Goal: Task Accomplishment & Management: Complete application form

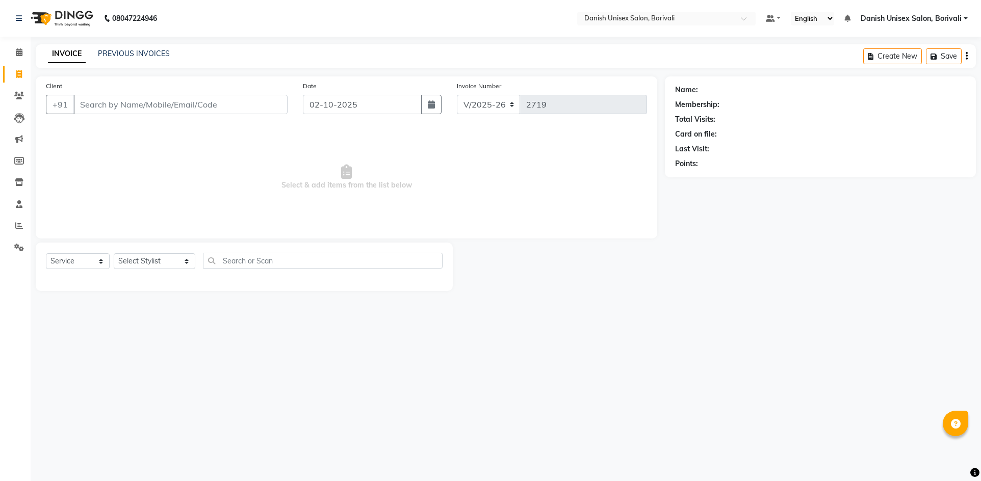
select select "7068"
select select "service"
click at [121, 107] on input "Client" at bounding box center [180, 104] width 214 height 19
click at [239, 98] on input "Client" at bounding box center [180, 104] width 214 height 19
type input "8082420727"
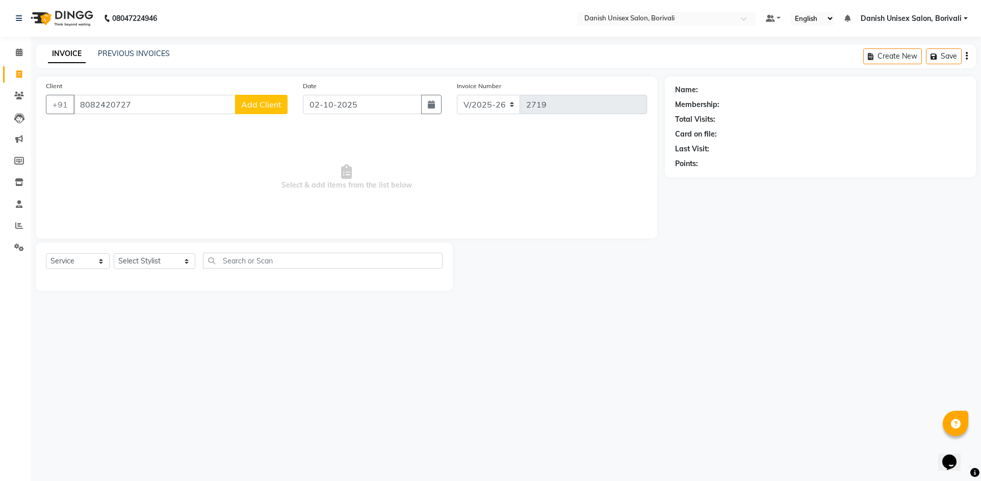
click at [278, 116] on div "Client [PHONE_NUMBER] Add Client" at bounding box center [166, 102] width 257 height 42
click at [277, 110] on button "Add Client" at bounding box center [261, 104] width 53 height 19
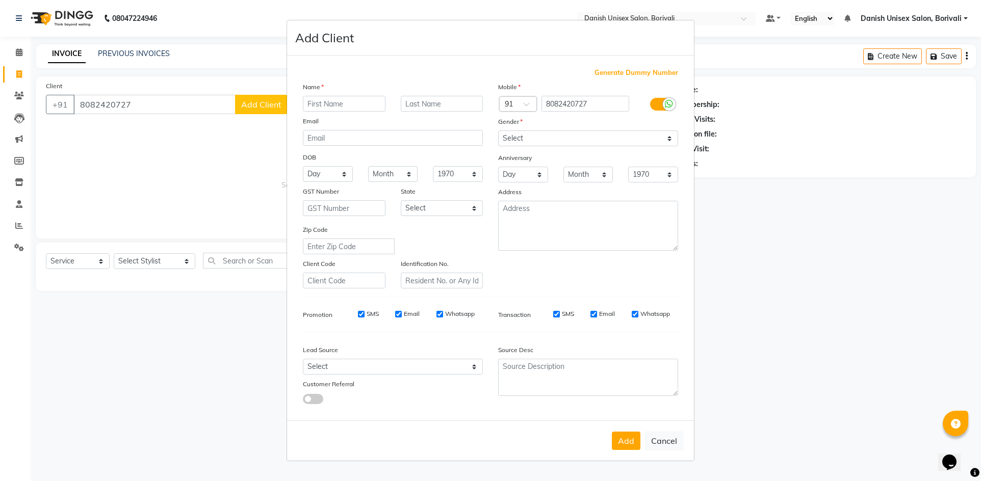
click at [351, 109] on input "text" at bounding box center [344, 104] width 83 height 16
type input "Asoriya"
click at [531, 138] on select "Select [DEMOGRAPHIC_DATA] [DEMOGRAPHIC_DATA] Other Prefer Not To Say" at bounding box center [588, 139] width 180 height 16
select select "[DEMOGRAPHIC_DATA]"
click at [498, 131] on select "Select [DEMOGRAPHIC_DATA] [DEMOGRAPHIC_DATA] Other Prefer Not To Say" at bounding box center [588, 139] width 180 height 16
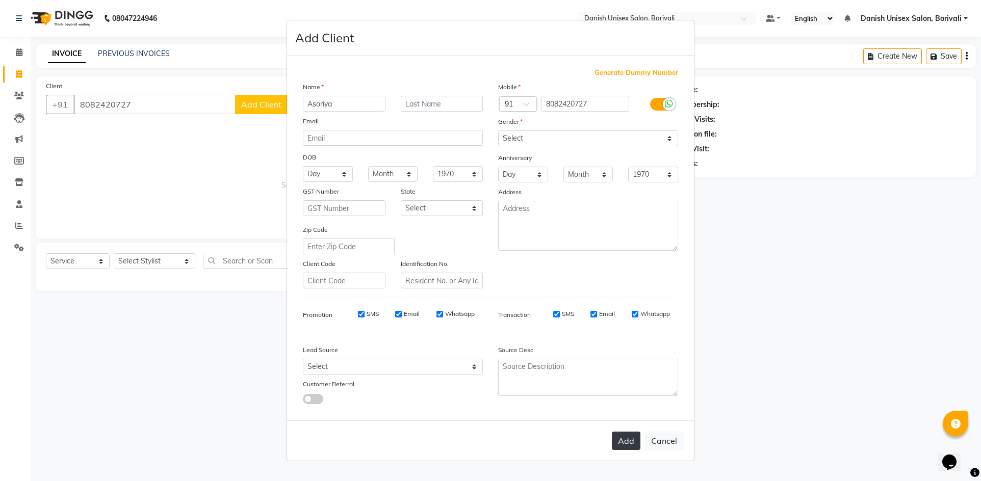
click at [618, 445] on button "Add" at bounding box center [626, 441] width 29 height 18
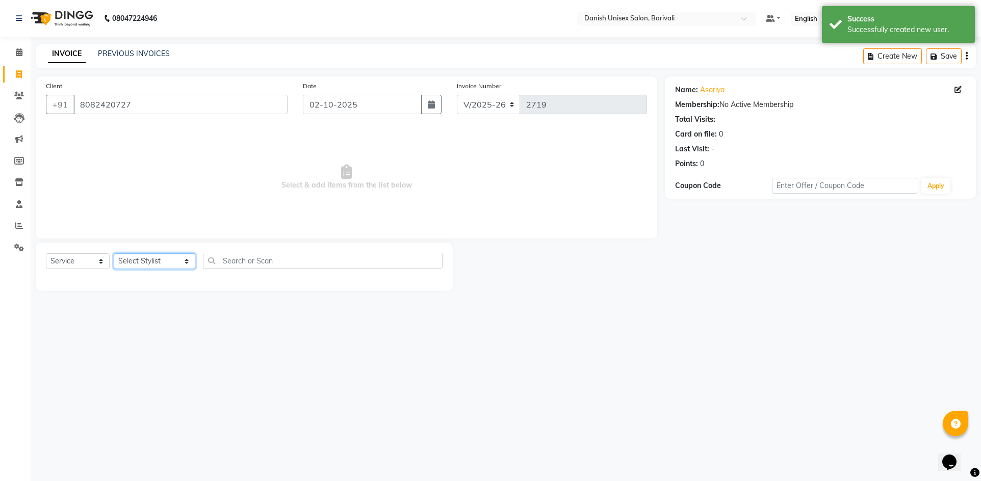
click at [129, 267] on select "Select Stylist [PERSON_NAME] Bheem [PERSON_NAME] Danish Unisex Salon, [PERSON_N…" at bounding box center [155, 261] width 82 height 16
select select "58926"
click at [114, 253] on select "Select Stylist [PERSON_NAME] Bheem [PERSON_NAME] Danish Unisex Salon, [PERSON_N…" at bounding box center [155, 261] width 82 height 16
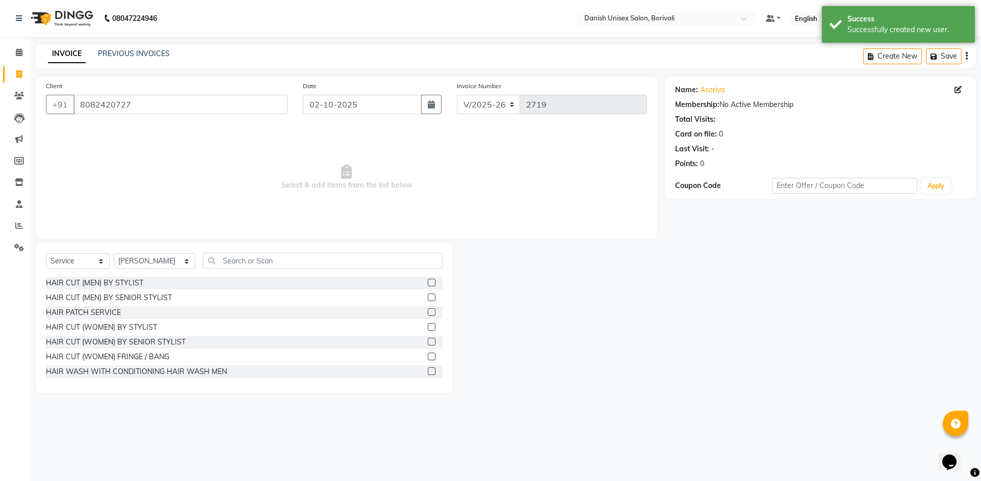
click at [428, 328] on label at bounding box center [432, 327] width 8 height 8
click at [428, 328] on input "checkbox" at bounding box center [431, 327] width 7 height 7
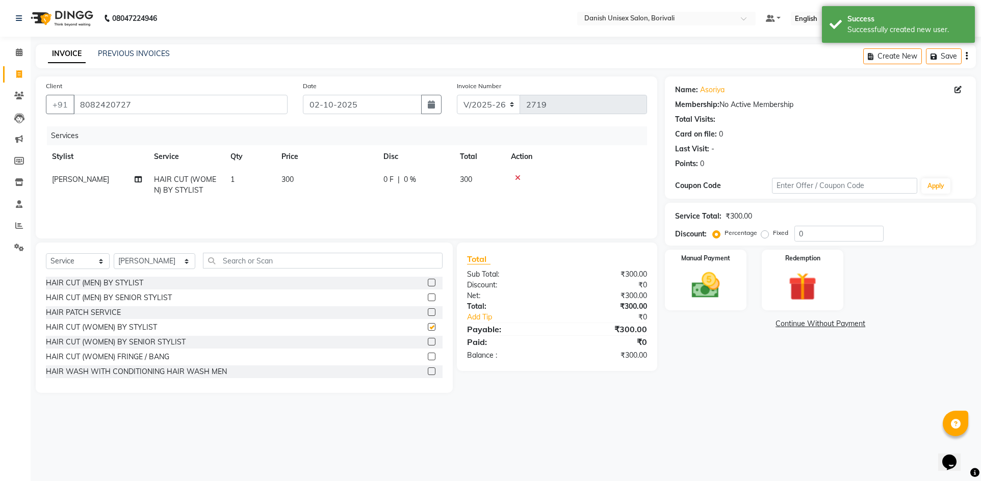
checkbox input "false"
click at [333, 265] on input "text" at bounding box center [323, 261] width 240 height 16
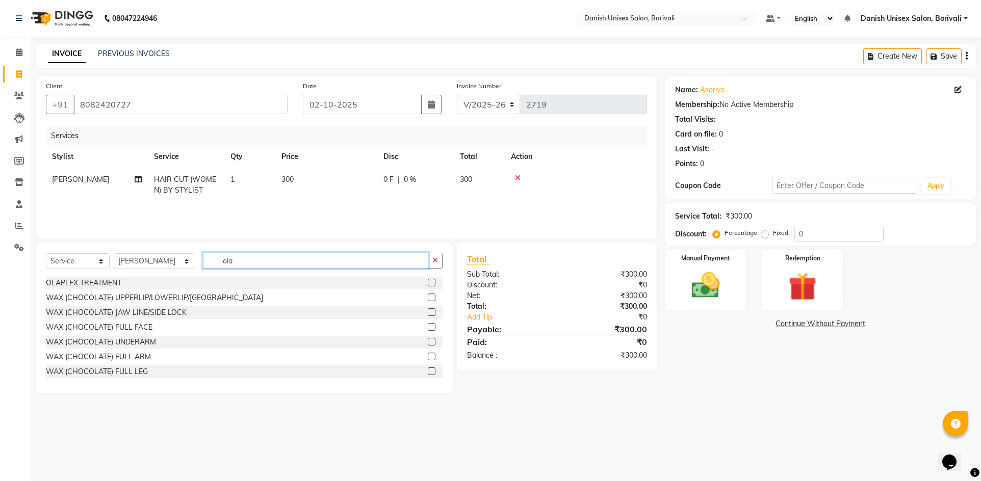
type input "ola"
click at [428, 295] on label at bounding box center [432, 298] width 8 height 8
click at [428, 295] on input "checkbox" at bounding box center [431, 298] width 7 height 7
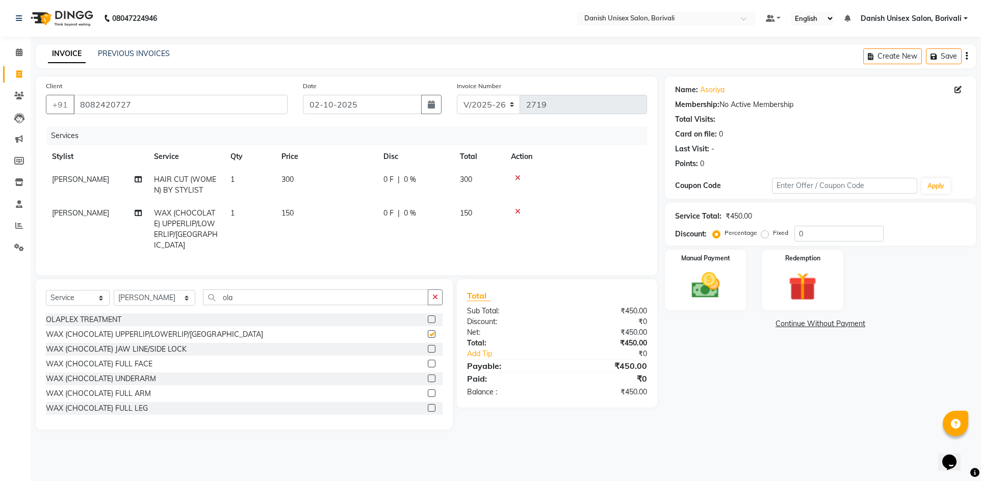
checkbox input "false"
click at [515, 212] on div at bounding box center [576, 211] width 130 height 7
click at [516, 212] on icon at bounding box center [518, 211] width 6 height 7
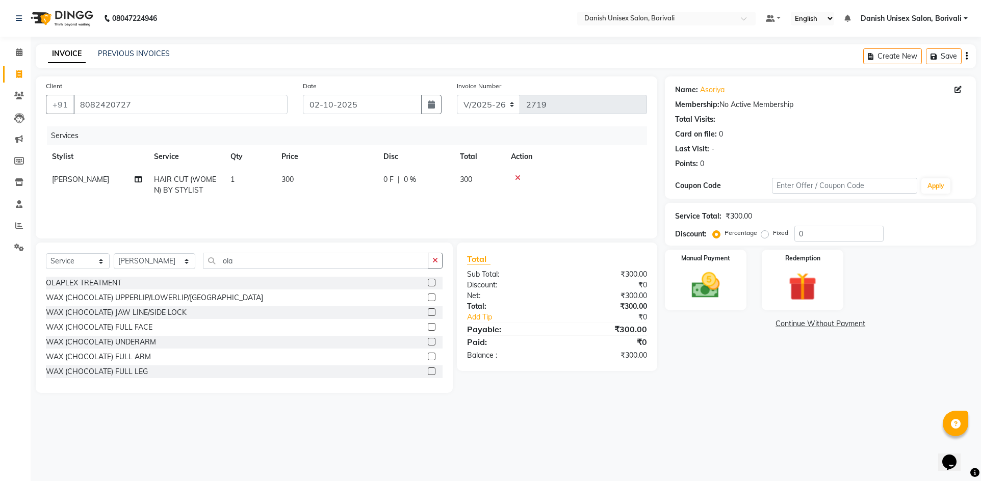
click at [428, 282] on label at bounding box center [432, 283] width 8 height 8
click at [428, 282] on input "checkbox" at bounding box center [431, 283] width 7 height 7
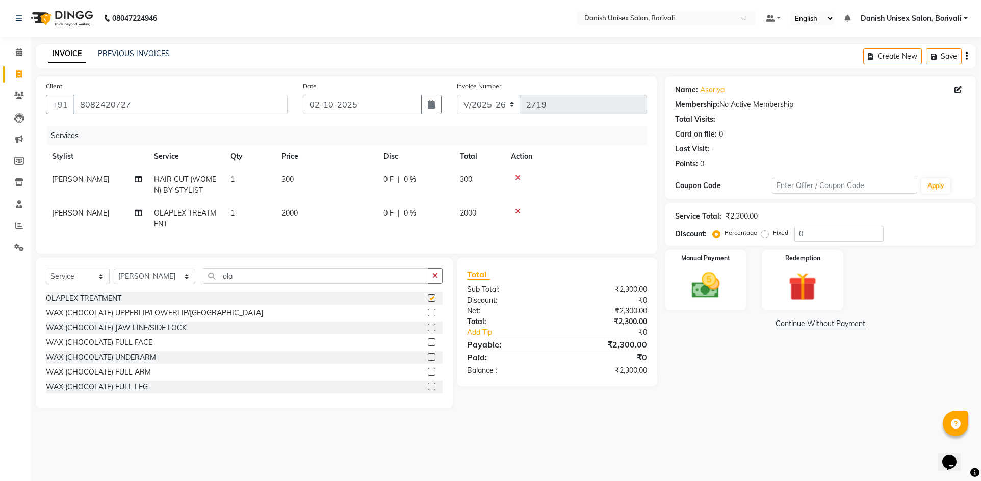
checkbox input "false"
click at [715, 291] on img at bounding box center [706, 286] width 48 height 34
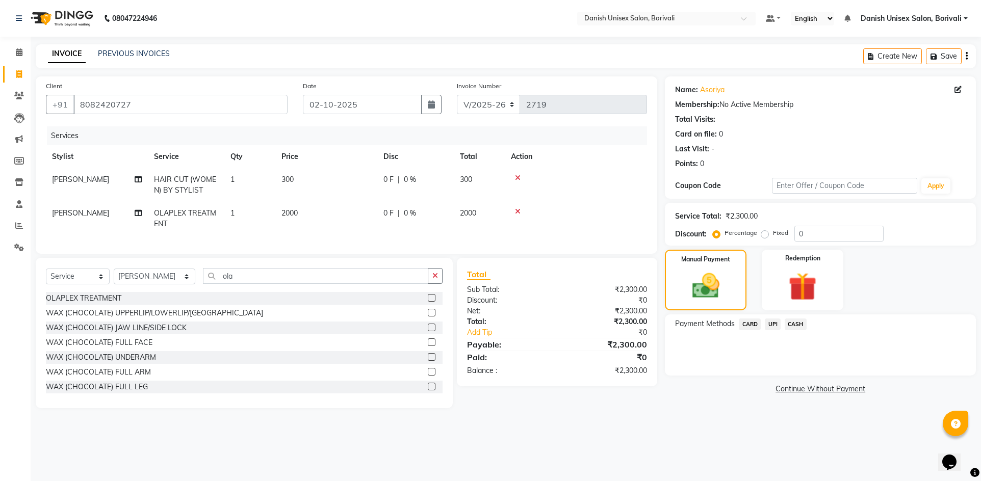
click at [776, 326] on span "UPI" at bounding box center [773, 325] width 16 height 12
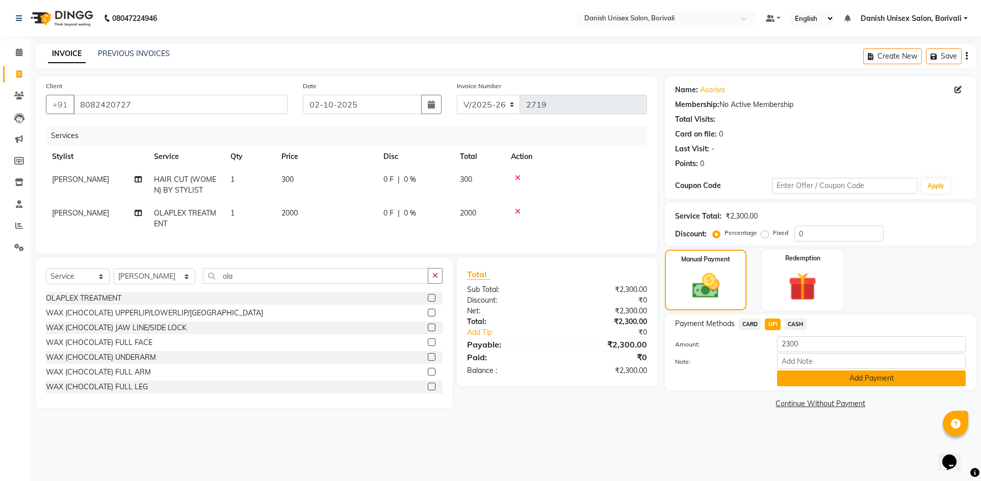
click at [791, 380] on button "Add Payment" at bounding box center [871, 379] width 189 height 16
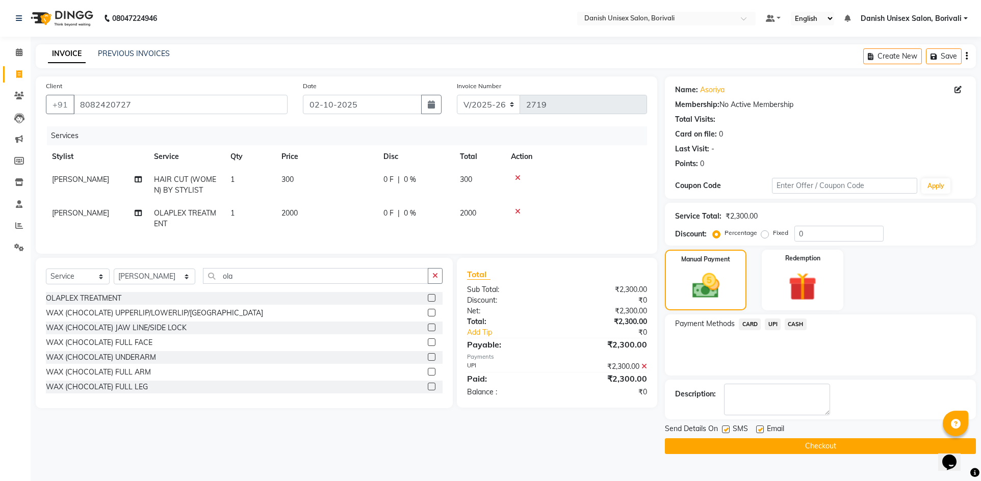
click at [809, 439] on button "Checkout" at bounding box center [820, 447] width 311 height 16
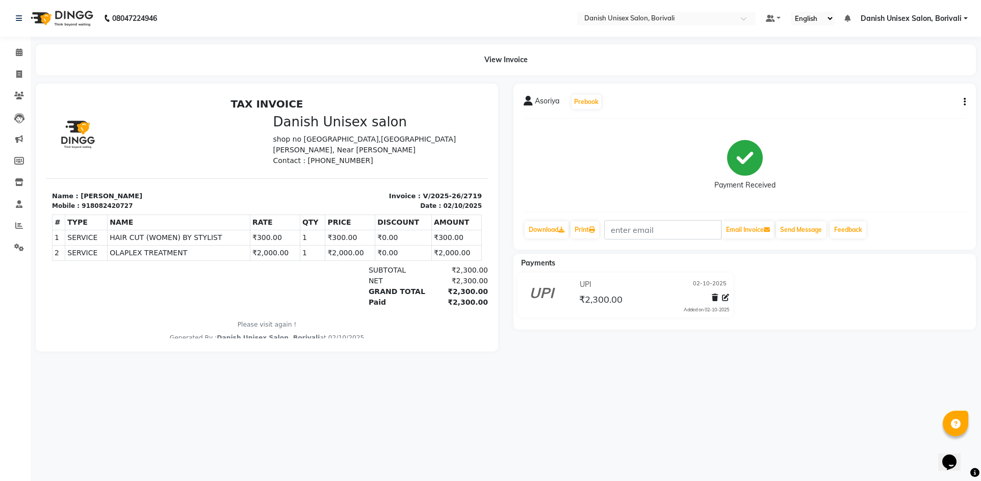
drag, startPoint x: 866, startPoint y: 261, endPoint x: 716, endPoint y: 224, distance: 154.4
click at [905, 251] on div "Asoriya Prebook Payment Received Download Print Email Invoice Send Message Feed…" at bounding box center [745, 218] width 478 height 268
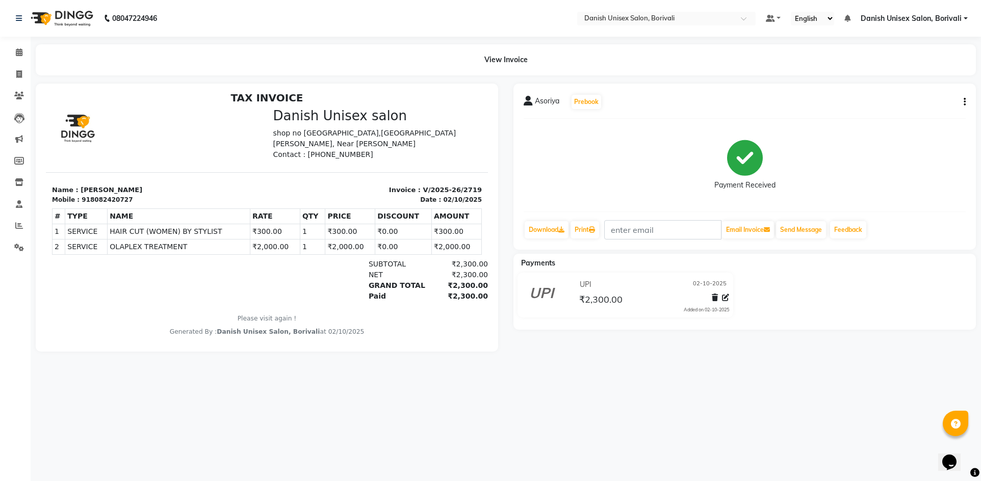
scroll to position [8, 0]
drag, startPoint x: 349, startPoint y: 362, endPoint x: 762, endPoint y: 386, distance: 413.3
click at [488, 339] on html "TAX INVOICE Danish Unisex salon [STREET_ADDRESS] [PERSON_NAME] Shimpoli, Near […" at bounding box center [267, 212] width 442 height 253
click at [779, 367] on main "View Invoice Asoriya Prebook Payment Received Download Print Email Invoice Send…" at bounding box center [506, 205] width 951 height 323
click at [21, 74] on icon at bounding box center [19, 74] width 6 height 8
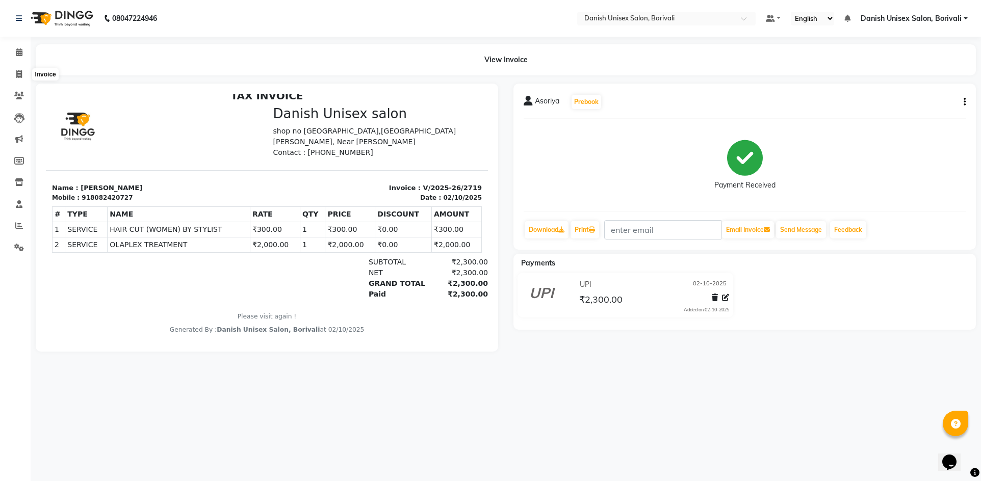
select select "7068"
select select "service"
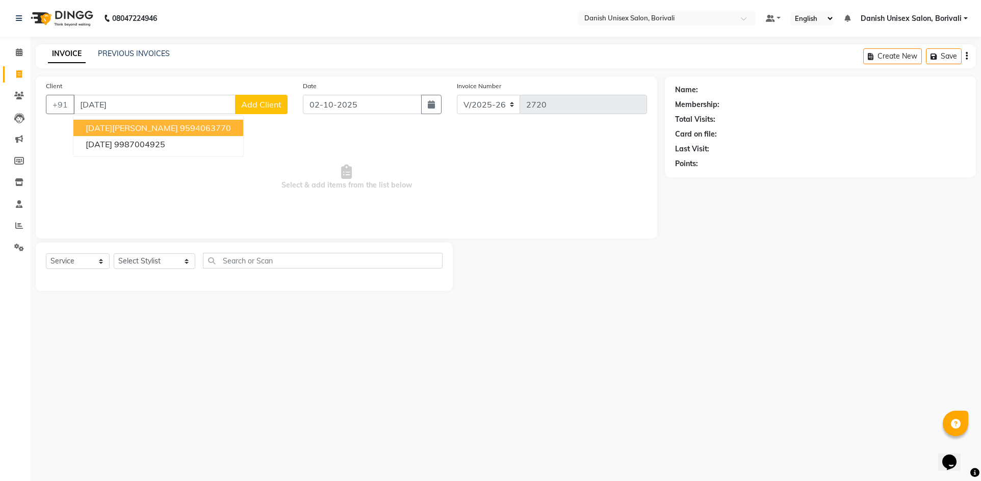
click at [180, 126] on ngb-highlight "9594063770" at bounding box center [205, 128] width 51 height 10
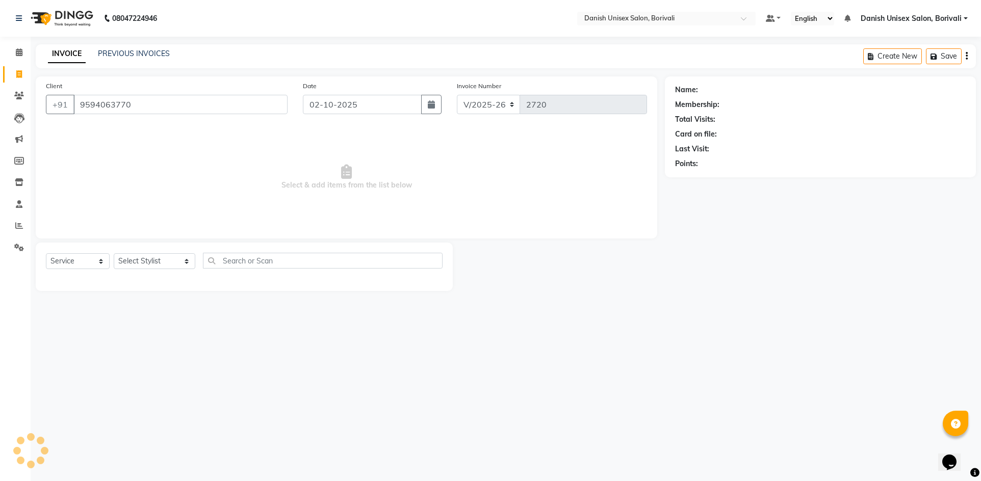
type input "9594063770"
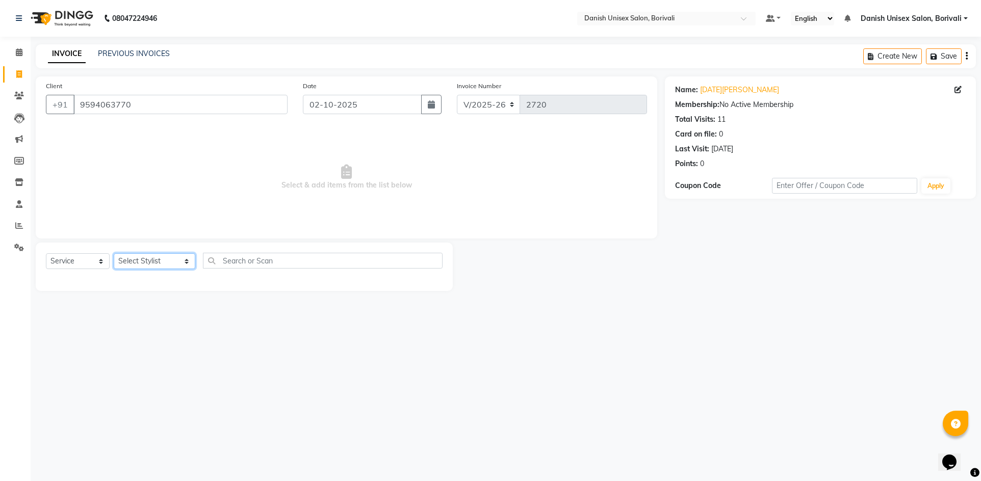
click at [152, 263] on select "Select Stylist [PERSON_NAME] Bheem [PERSON_NAME] Danish Unisex Salon, [PERSON_N…" at bounding box center [155, 261] width 82 height 16
select select "59611"
click at [114, 253] on select "Select Stylist [PERSON_NAME] Bheem [PERSON_NAME] Danish Unisex Salon, [PERSON_N…" at bounding box center [155, 261] width 82 height 16
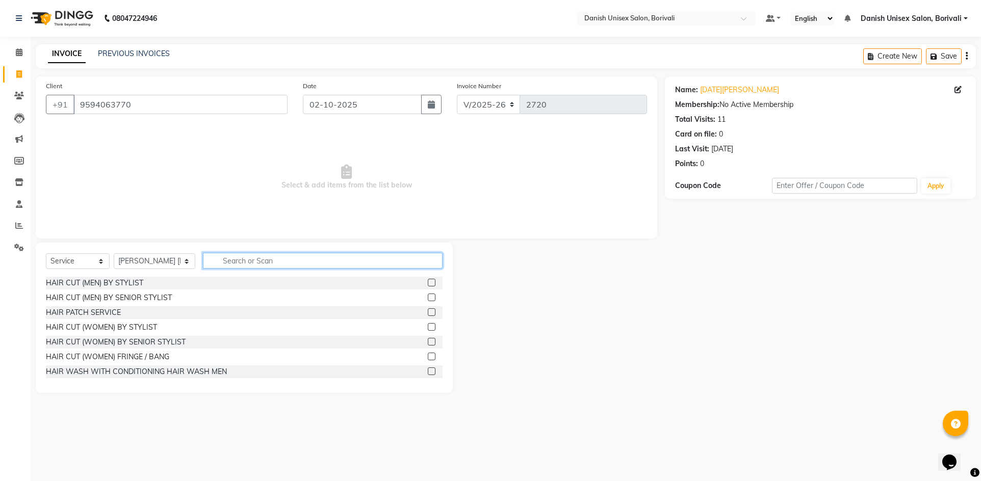
click at [318, 263] on input "text" at bounding box center [323, 261] width 240 height 16
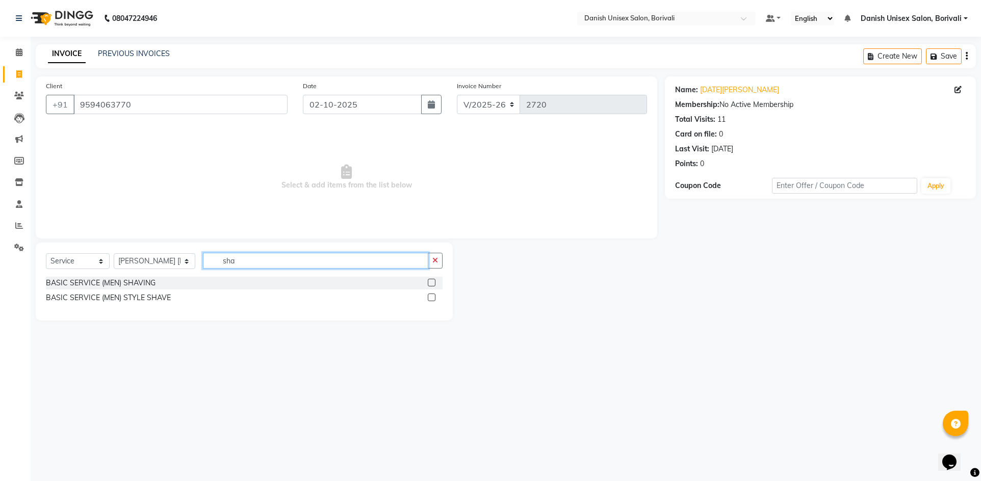
type input "sha"
click at [433, 299] on label at bounding box center [432, 298] width 8 height 8
click at [433, 299] on input "checkbox" at bounding box center [431, 298] width 7 height 7
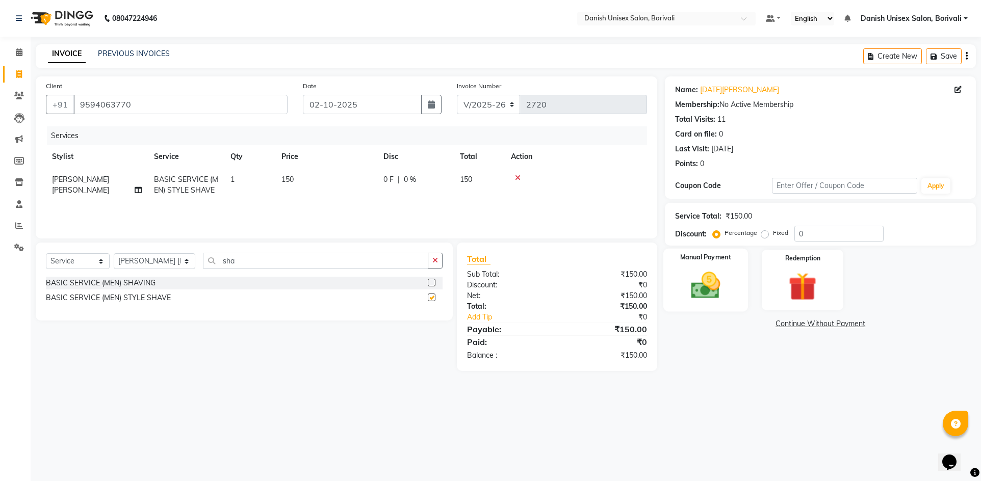
checkbox input "false"
click at [697, 304] on div "Manual Payment" at bounding box center [706, 280] width 85 height 63
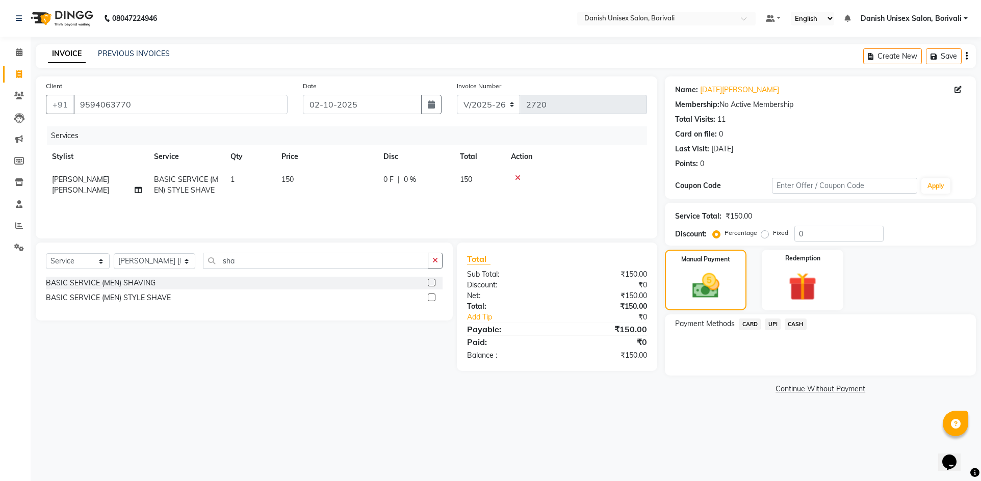
click at [802, 328] on span "CASH" at bounding box center [796, 325] width 22 height 12
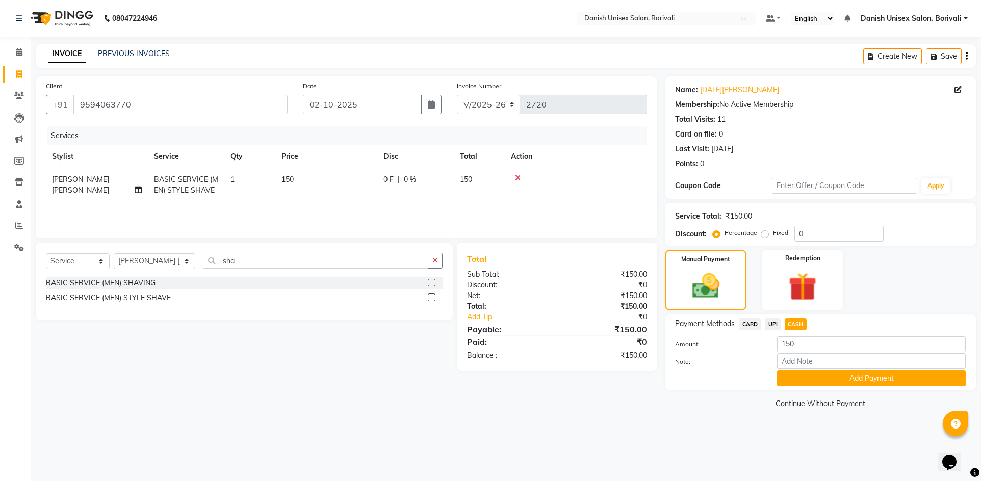
click at [771, 324] on span "UPI" at bounding box center [773, 325] width 16 height 12
click at [786, 383] on button "Add Payment" at bounding box center [871, 379] width 189 height 16
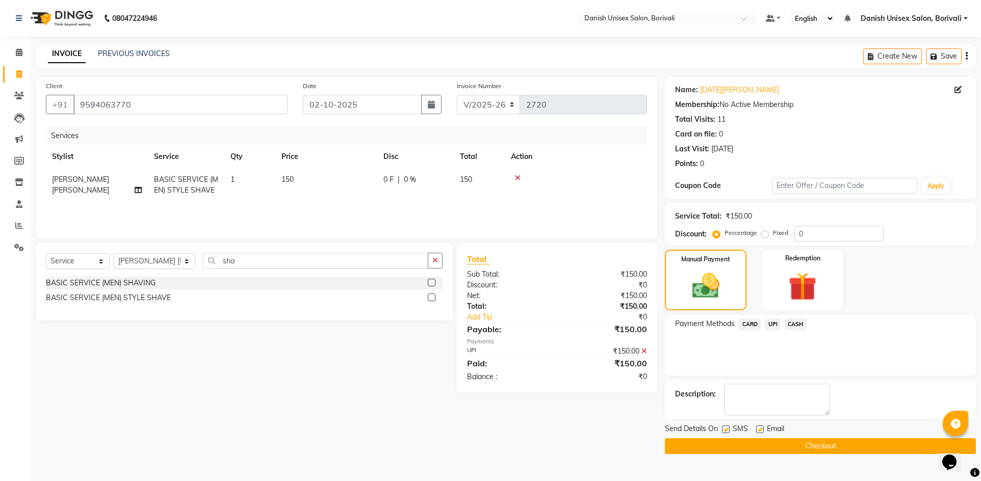
click at [799, 446] on button "Checkout" at bounding box center [820, 447] width 311 height 16
